Goal: Contribute content: Contribute content

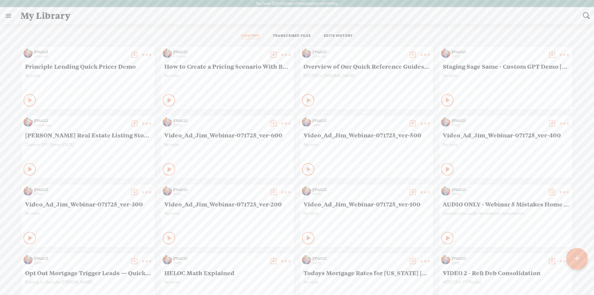
click at [581, 258] on div at bounding box center [577, 259] width 22 height 22
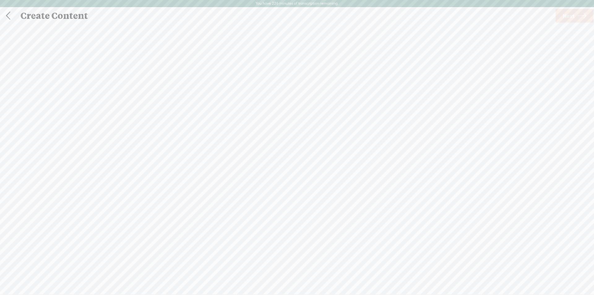
scroll to position [0, 0]
click at [570, 20] on span "Next" at bounding box center [569, 16] width 12 height 16
click at [341, 162] on span "Transcribe and edit" at bounding box center [344, 161] width 61 height 7
click at [306, 186] on span "Transcribe" at bounding box center [301, 187] width 40 height 7
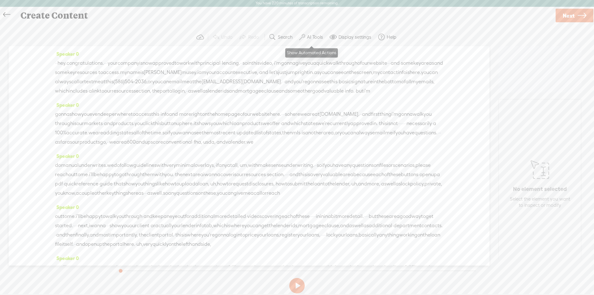
click at [312, 37] on label "AI Tools" at bounding box center [315, 37] width 16 height 6
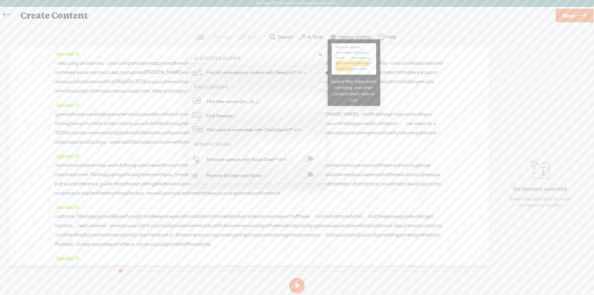
click at [220, 66] on span "Find all unnecessary content with DeepCut™" at bounding box center [257, 72] width 105 height 15
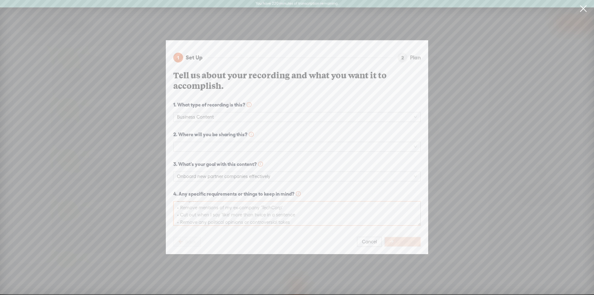
scroll to position [7, 0]
click at [407, 241] on div "Continue" at bounding box center [402, 242] width 37 height 10
click at [186, 144] on span at bounding box center [297, 146] width 240 height 9
click at [200, 196] on div "Online Course" at bounding box center [297, 196] width 238 height 7
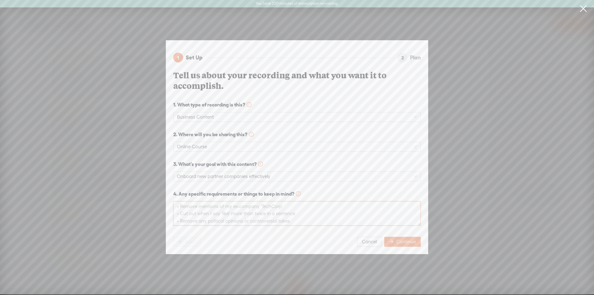
click at [228, 206] on textarea at bounding box center [297, 213] width 248 height 24
click at [407, 239] on span "Continue" at bounding box center [405, 242] width 19 height 6
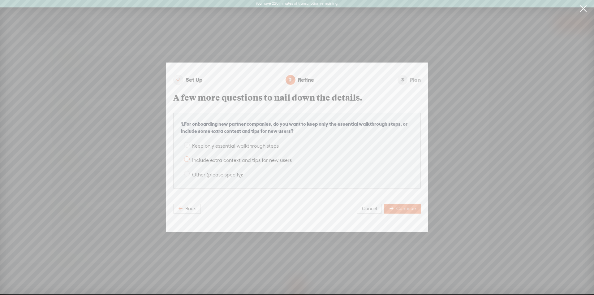
drag, startPoint x: 404, startPoint y: 206, endPoint x: 264, endPoint y: 154, distance: 148.5
click at [264, 154] on div "Set Up 2 Refine 3 Plan A few more questions to nail down the details. 1 . For o…" at bounding box center [297, 148] width 262 height 170
click at [189, 205] on span "Back" at bounding box center [190, 208] width 11 height 6
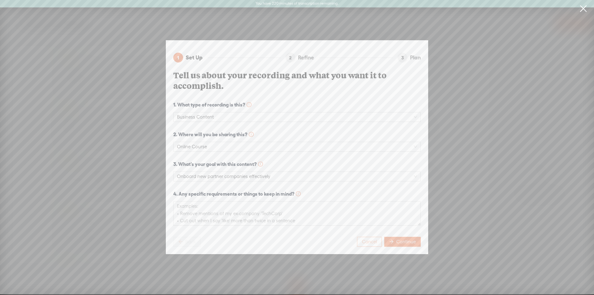
click at [371, 239] on span "Cancel" at bounding box center [369, 242] width 15 height 6
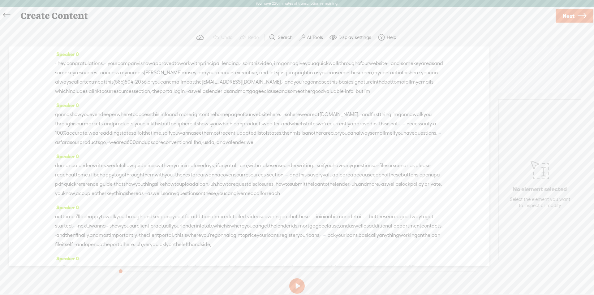
click at [306, 37] on button "AI Tools" at bounding box center [312, 37] width 30 height 12
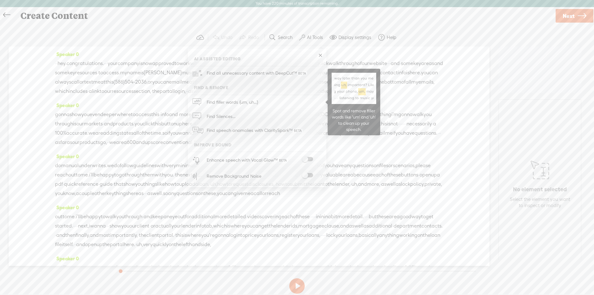
click at [240, 103] on span "Find filler words (um, uh...)" at bounding box center [233, 102] width 56 height 14
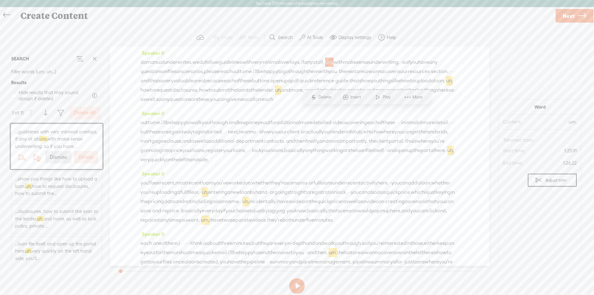
scroll to position [124, 0]
click at [84, 113] on label "Delete All" at bounding box center [85, 113] width 22 height 6
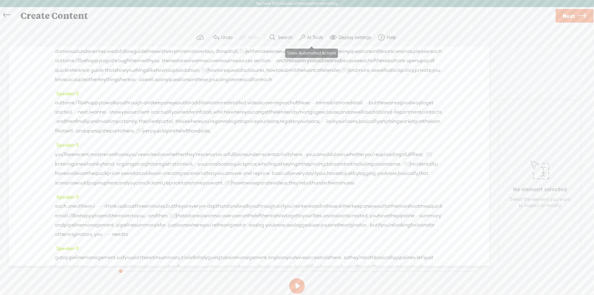
click at [319, 37] on label "AI Tools" at bounding box center [315, 37] width 16 height 6
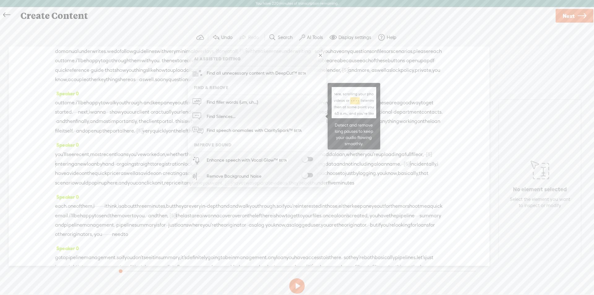
click at [232, 117] on span "Find Silences..." at bounding box center [221, 116] width 33 height 14
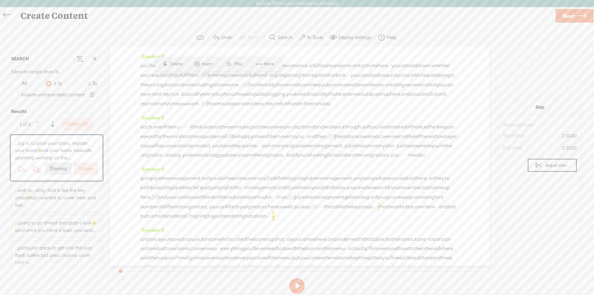
scroll to position [231, 0]
click at [78, 123] on label "Delete All" at bounding box center [77, 124] width 22 height 6
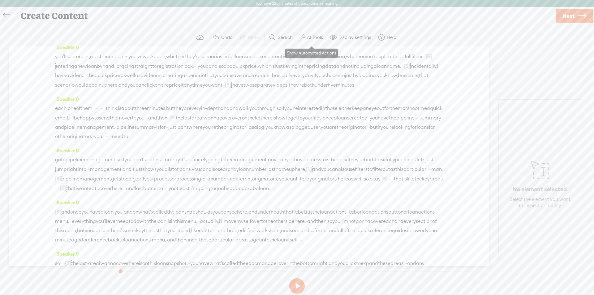
click at [309, 39] on label "AI Tools" at bounding box center [315, 37] width 16 height 6
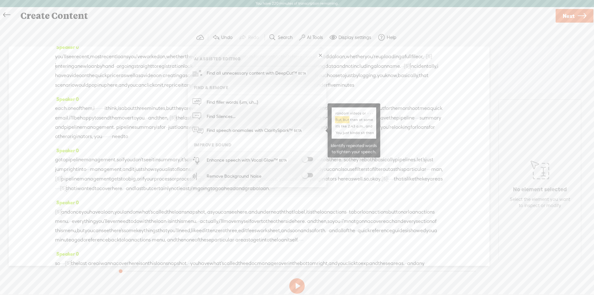
click at [226, 131] on span "Find speech anomalies with ClaritySpark™" at bounding box center [255, 130] width 101 height 15
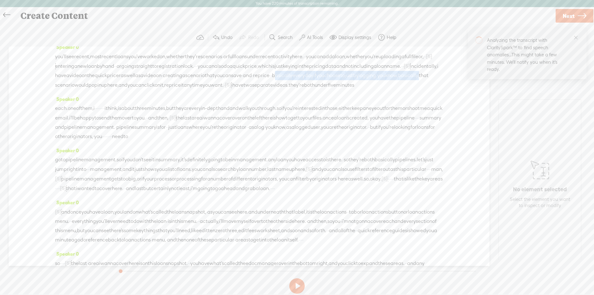
drag, startPoint x: 146, startPoint y: 105, endPoint x: 318, endPoint y: 107, distance: 172.1
click at [318, 90] on div "you'll see recent, most recent loans you've worked on, whether they're scenario…" at bounding box center [249, 71] width 388 height 38
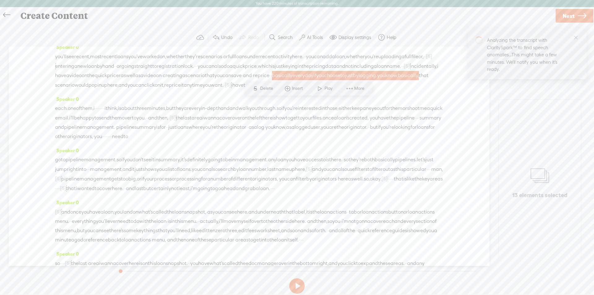
click at [266, 87] on span "Delete" at bounding box center [267, 88] width 15 height 6
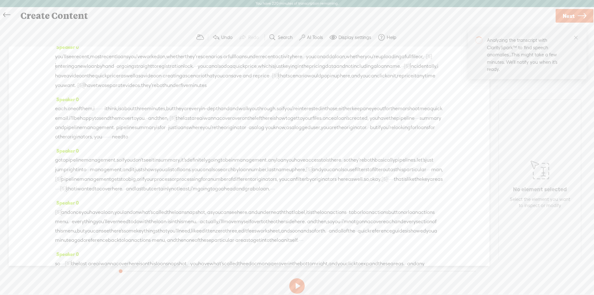
click at [410, 71] on span "incidentally," at bounding box center [423, 66] width 27 height 9
click at [243, 81] on span "Play" at bounding box center [248, 79] width 10 height 6
click at [296, 284] on button at bounding box center [296, 285] width 15 height 15
click at [61, 61] on span "you'll" at bounding box center [60, 56] width 11 height 9
click at [85, 61] on span "Play" at bounding box center [85, 60] width 10 height 6
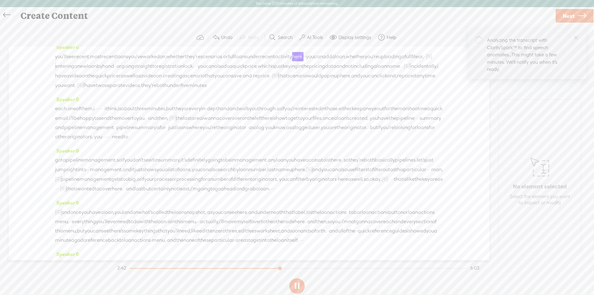
click at [300, 287] on button at bounding box center [296, 285] width 15 height 15
click at [82, 61] on span "recent," at bounding box center [82, 56] width 16 height 9
click at [44, 58] on span "Delete" at bounding box center [46, 60] width 15 height 6
click at [92, 61] on span "most" at bounding box center [85, 56] width 11 height 9
click at [107, 63] on span at bounding box center [104, 60] width 9 height 11
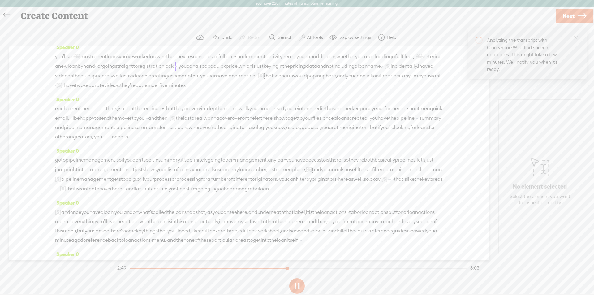
click at [296, 284] on button at bounding box center [296, 285] width 15 height 15
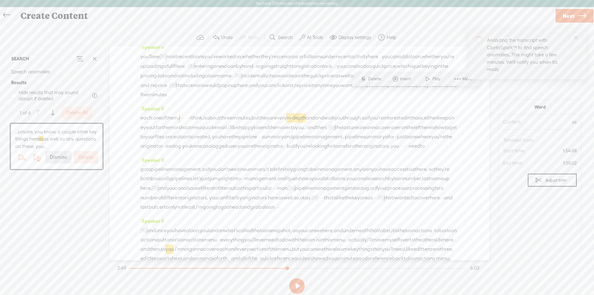
scroll to position [143, 0]
